Goal: Information Seeking & Learning: Learn about a topic

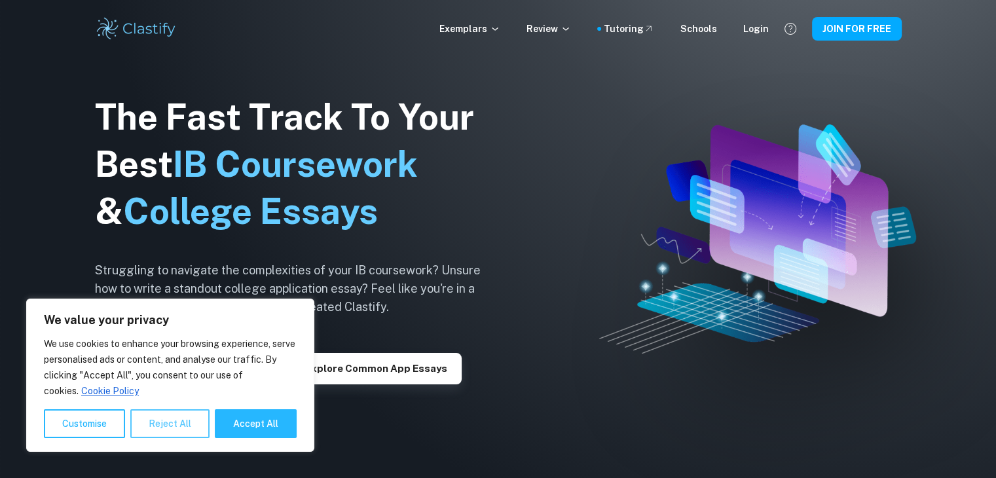
click at [151, 424] on button "Reject All" at bounding box center [169, 423] width 79 height 29
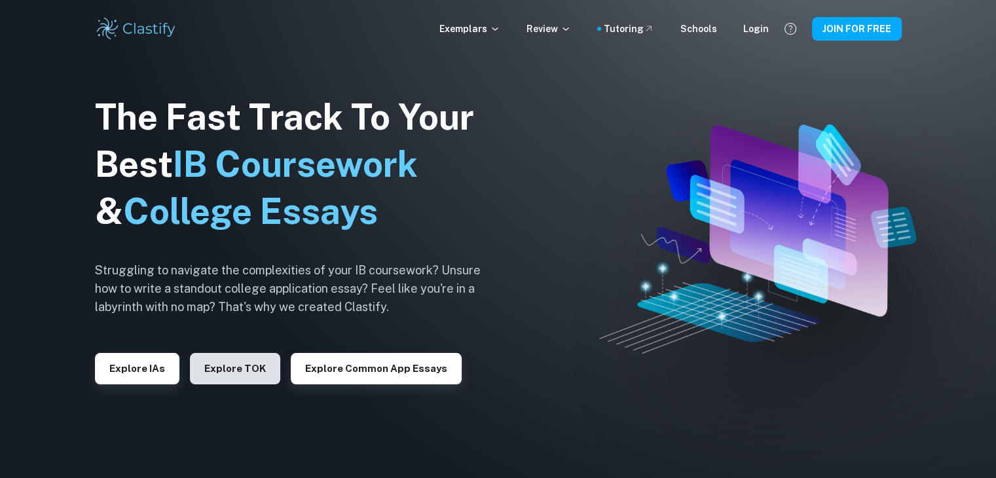
click at [223, 365] on button "Explore TOK" at bounding box center [235, 368] width 90 height 31
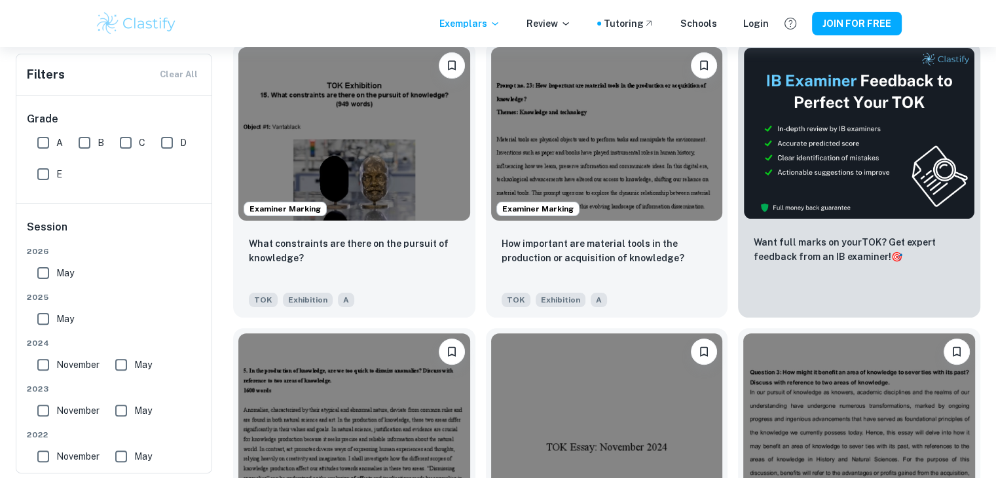
scroll to position [246, 0]
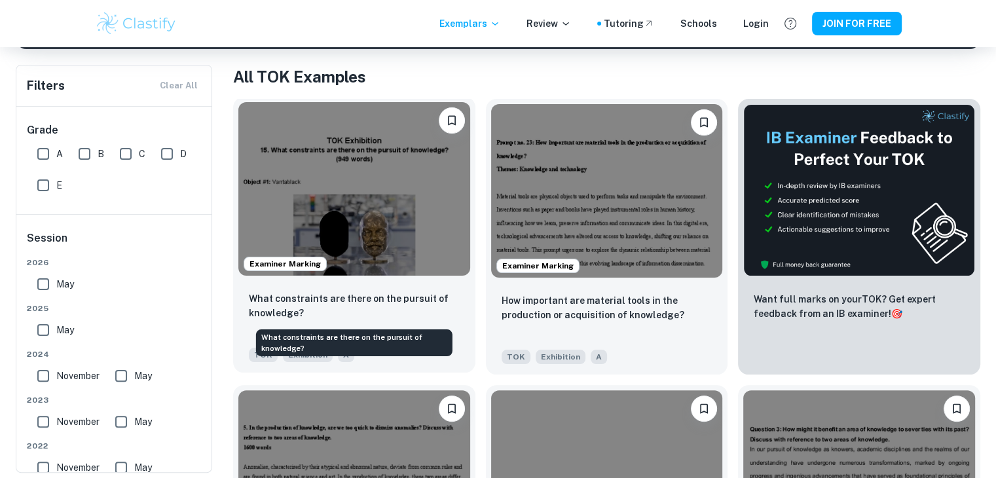
click at [337, 303] on p "What constraints are there on the pursuit of knowledge?" at bounding box center [354, 305] width 211 height 29
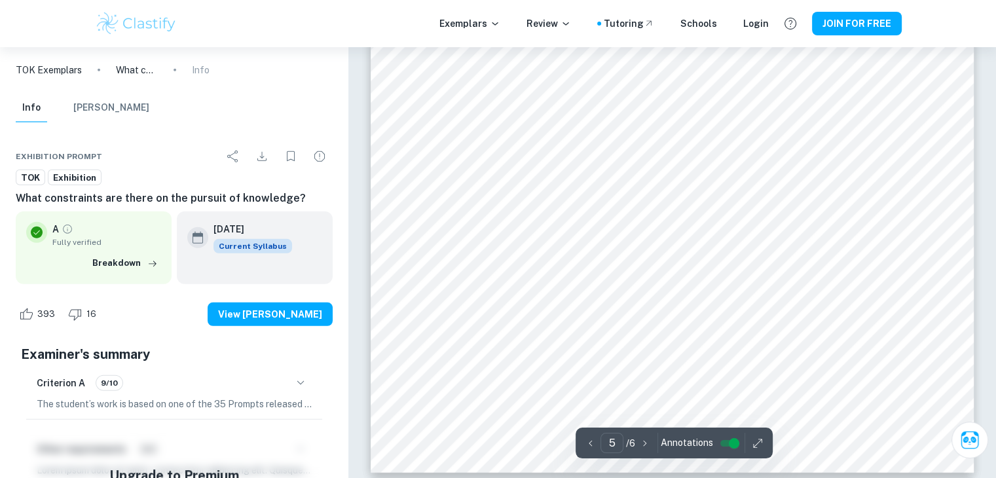
scroll to position [3705, 0]
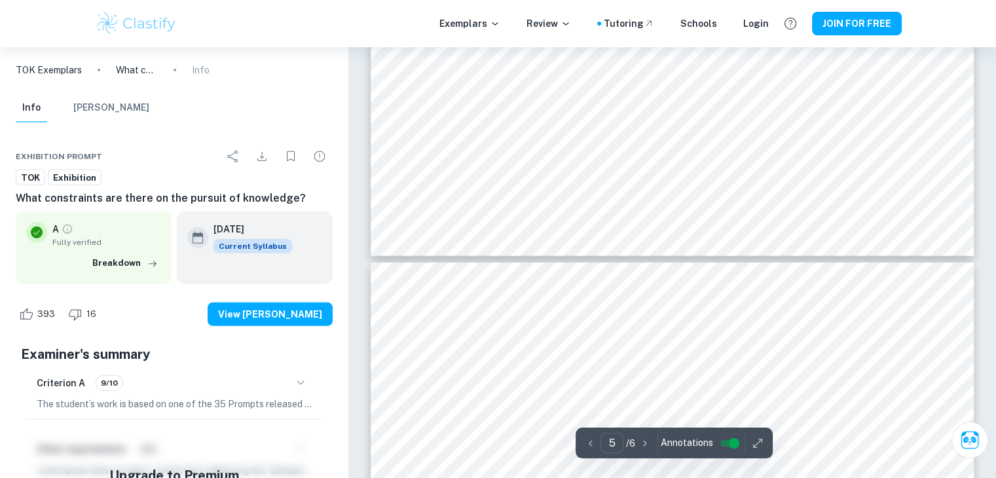
type input "6"
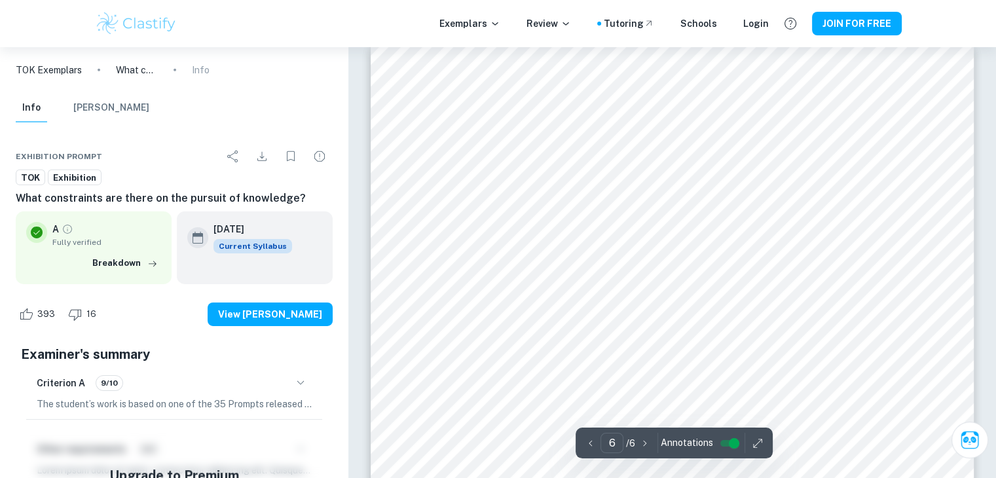
scroll to position [4199, 0]
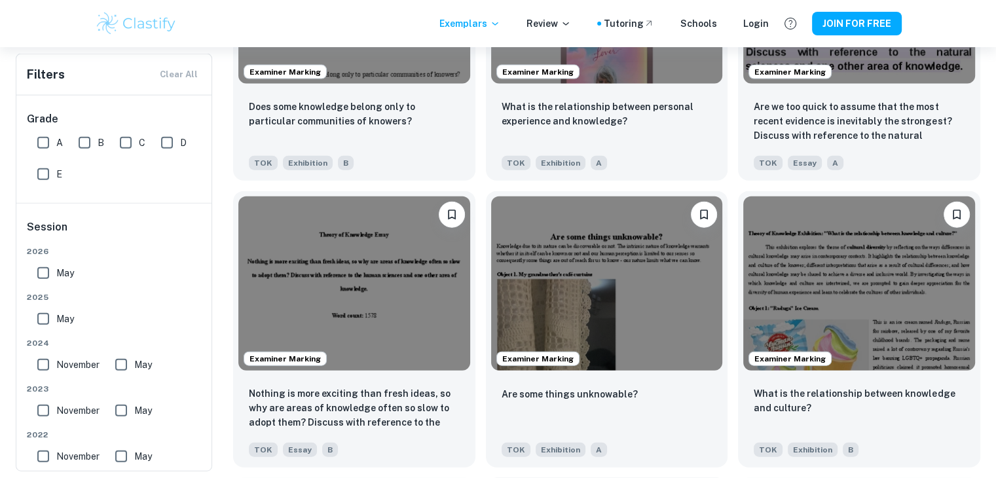
scroll to position [3023, 0]
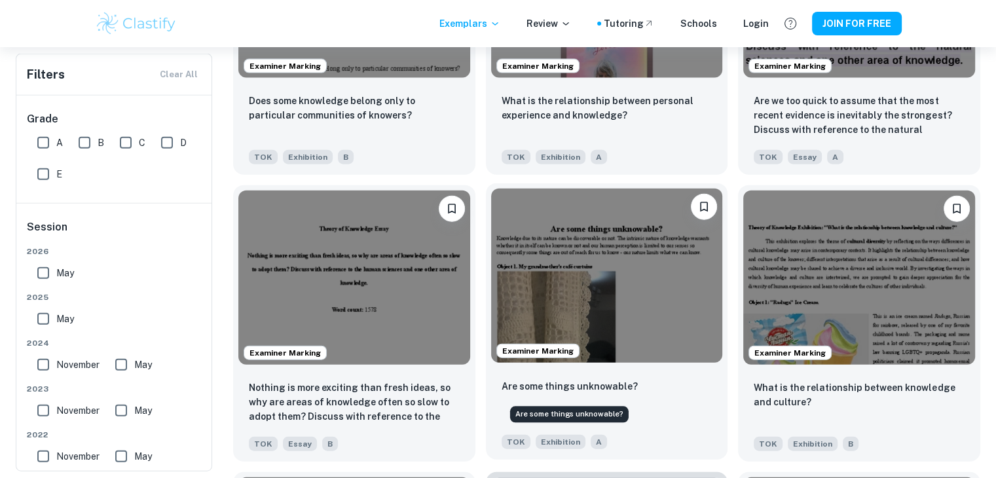
click at [609, 393] on p "Are some things unknowable?" at bounding box center [570, 386] width 136 height 14
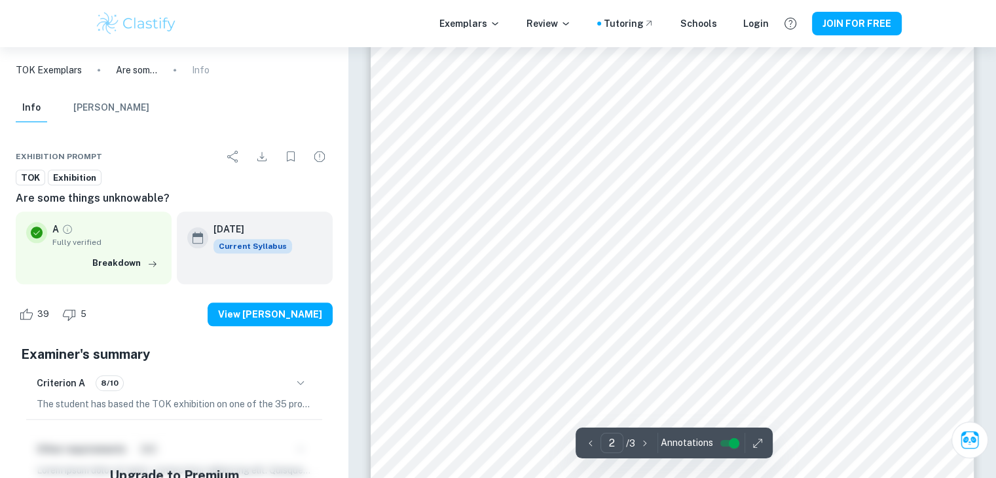
scroll to position [1415, 0]
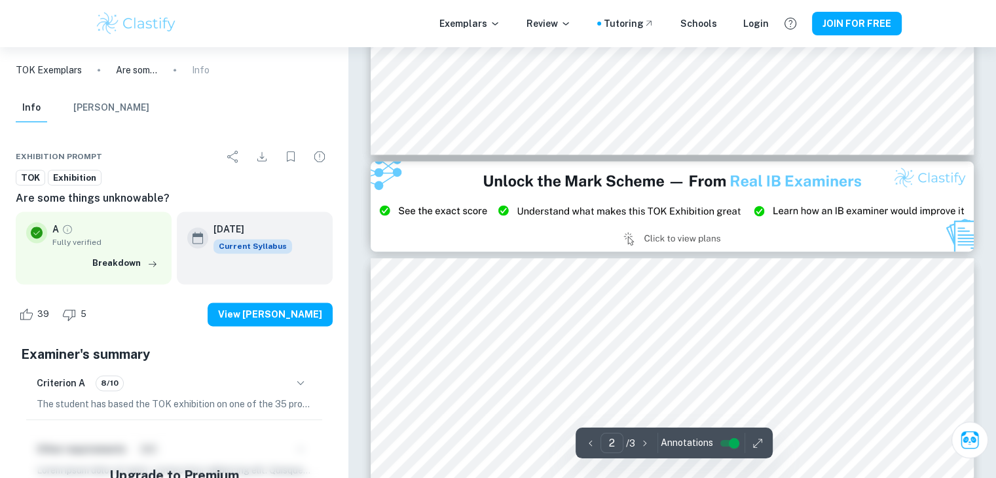
type input "3"
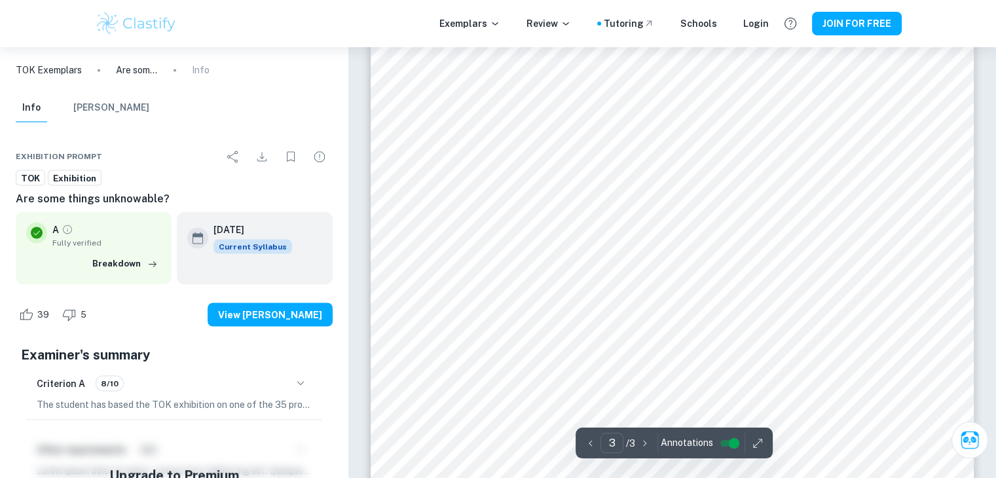
scroll to position [2359, 0]
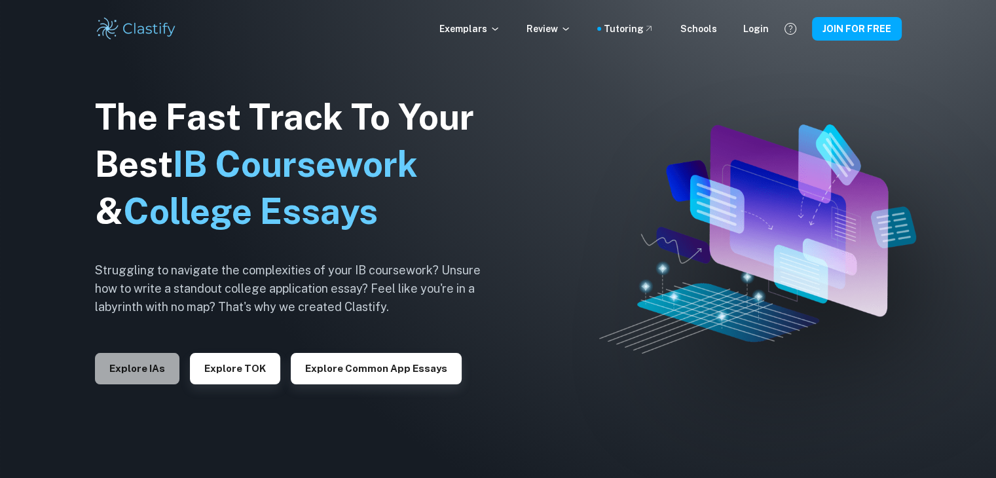
click at [152, 354] on button "Explore IAs" at bounding box center [137, 368] width 84 height 31
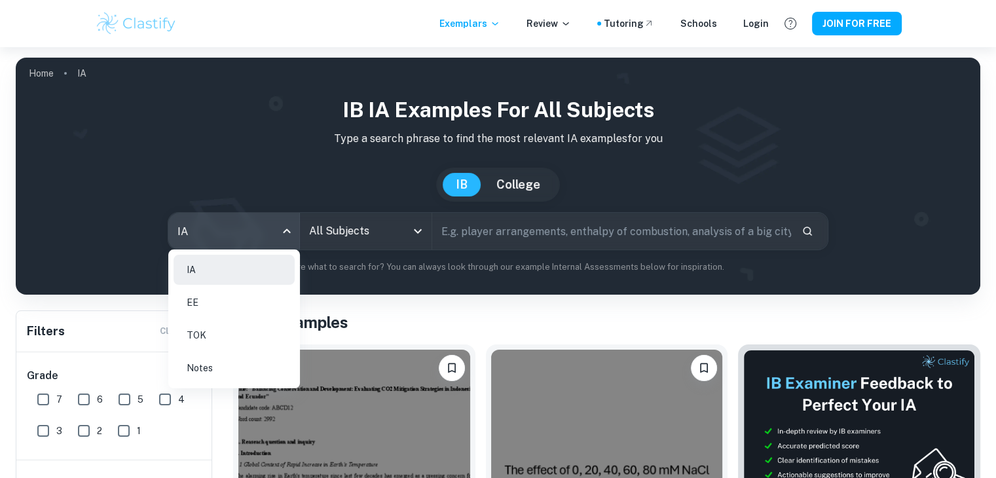
click at [265, 248] on body "We value your privacy We use cookies to enhance your browsing experience, serve…" at bounding box center [498, 286] width 996 height 478
click at [241, 305] on li "EE" at bounding box center [234, 303] width 121 height 30
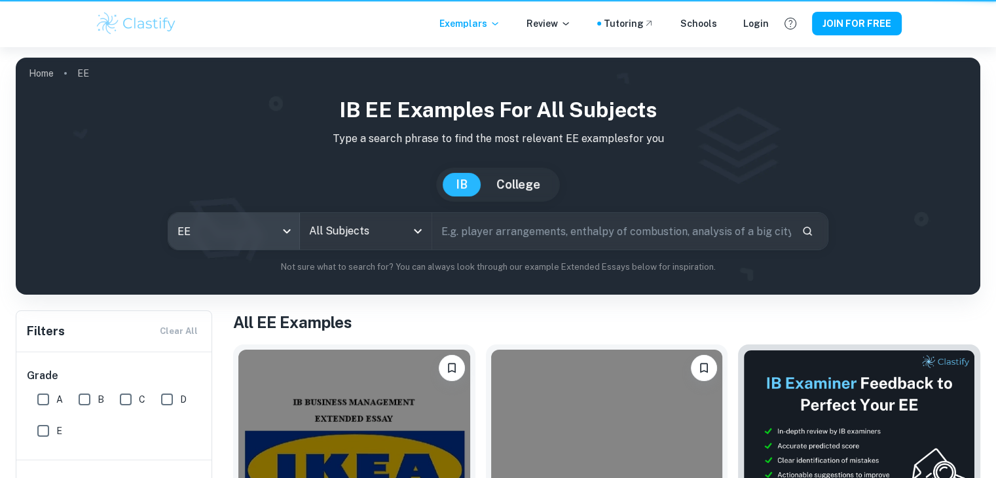
type input "ee"
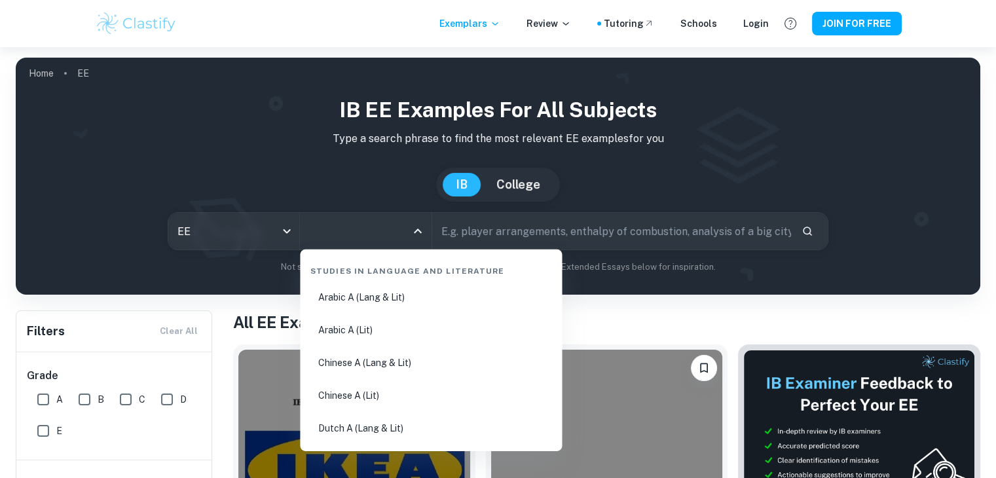
click at [351, 236] on input "All Subjects" at bounding box center [356, 231] width 100 height 25
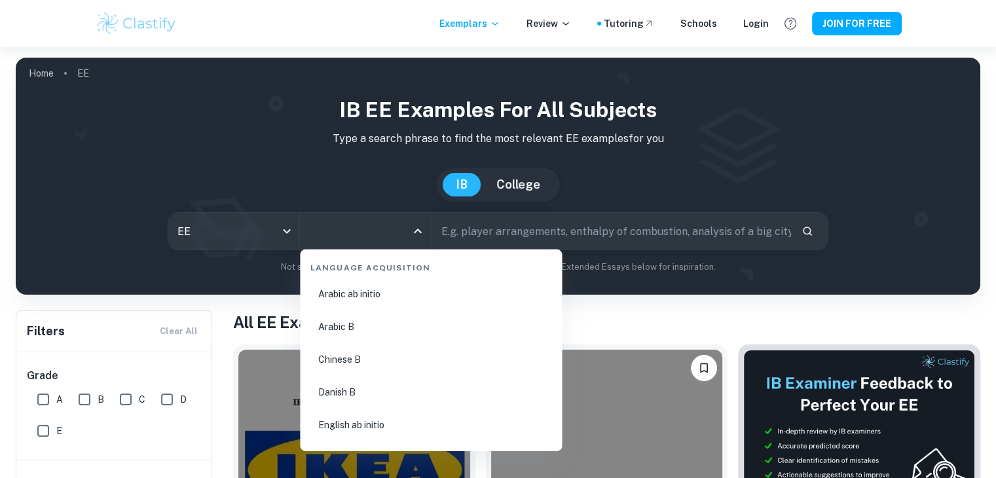
scroll to position [910, 0]
click at [439, 393] on li "English B" at bounding box center [431, 394] width 252 height 30
type input "English B"
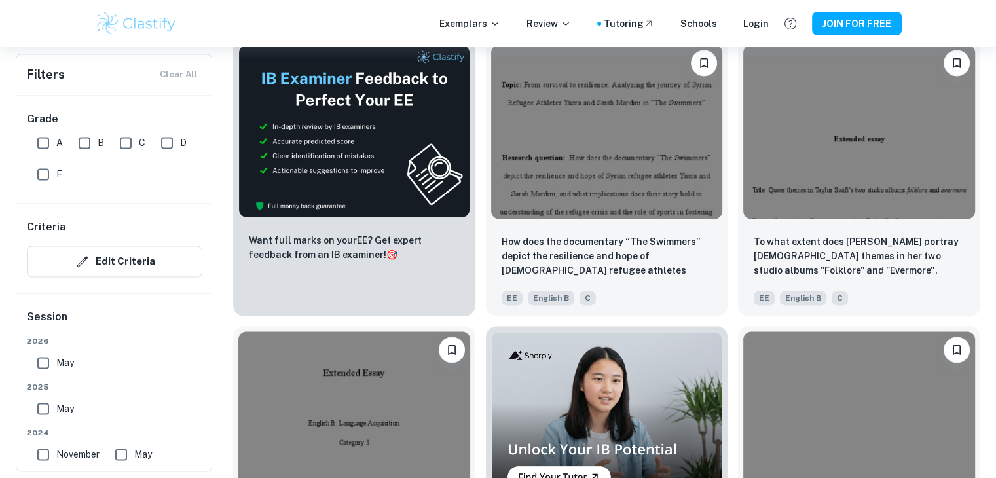
scroll to position [1035, 0]
